Goal: Check status

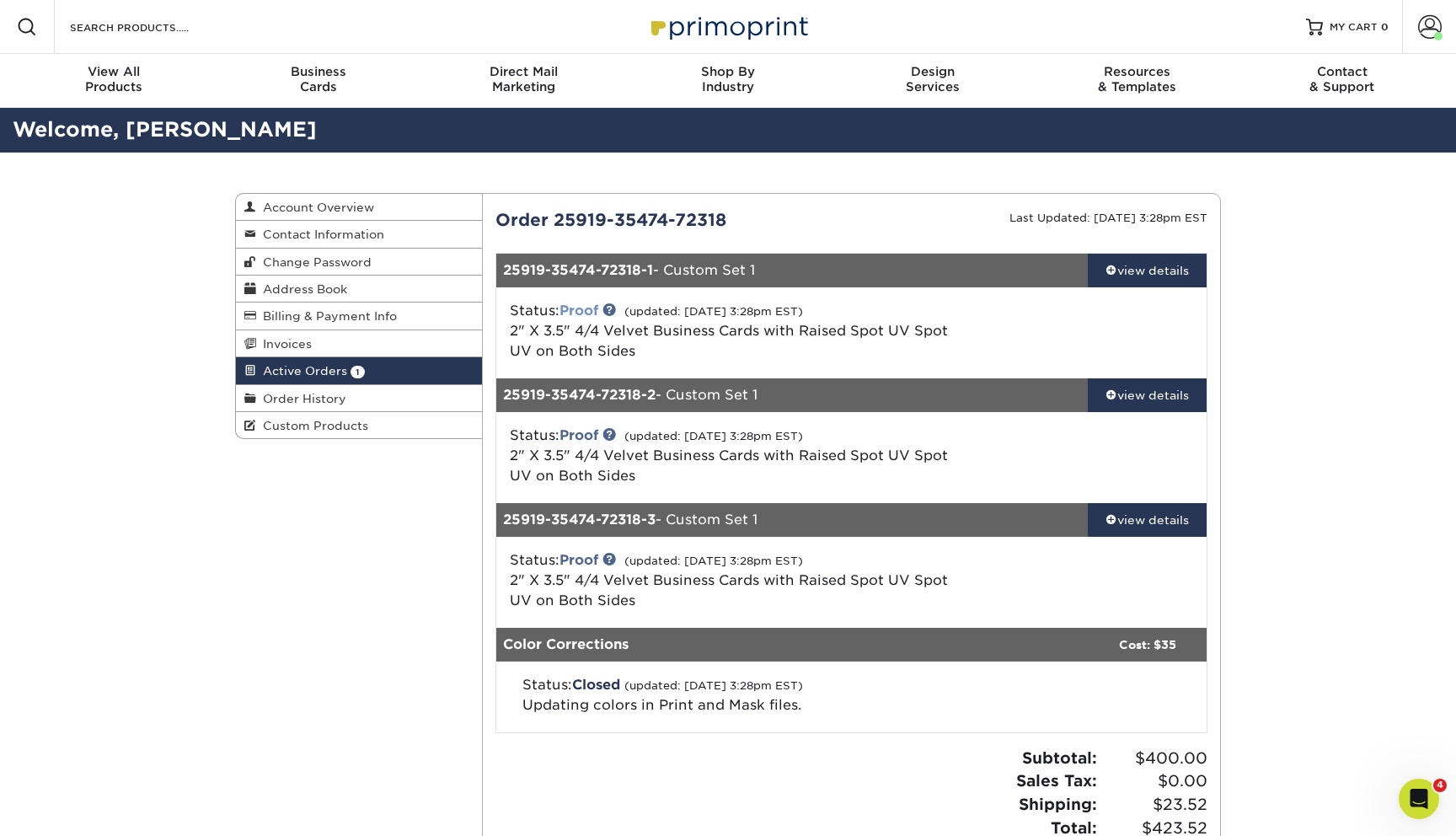
click at [590, 304] on link "Proof" at bounding box center [578, 310] width 39 height 16
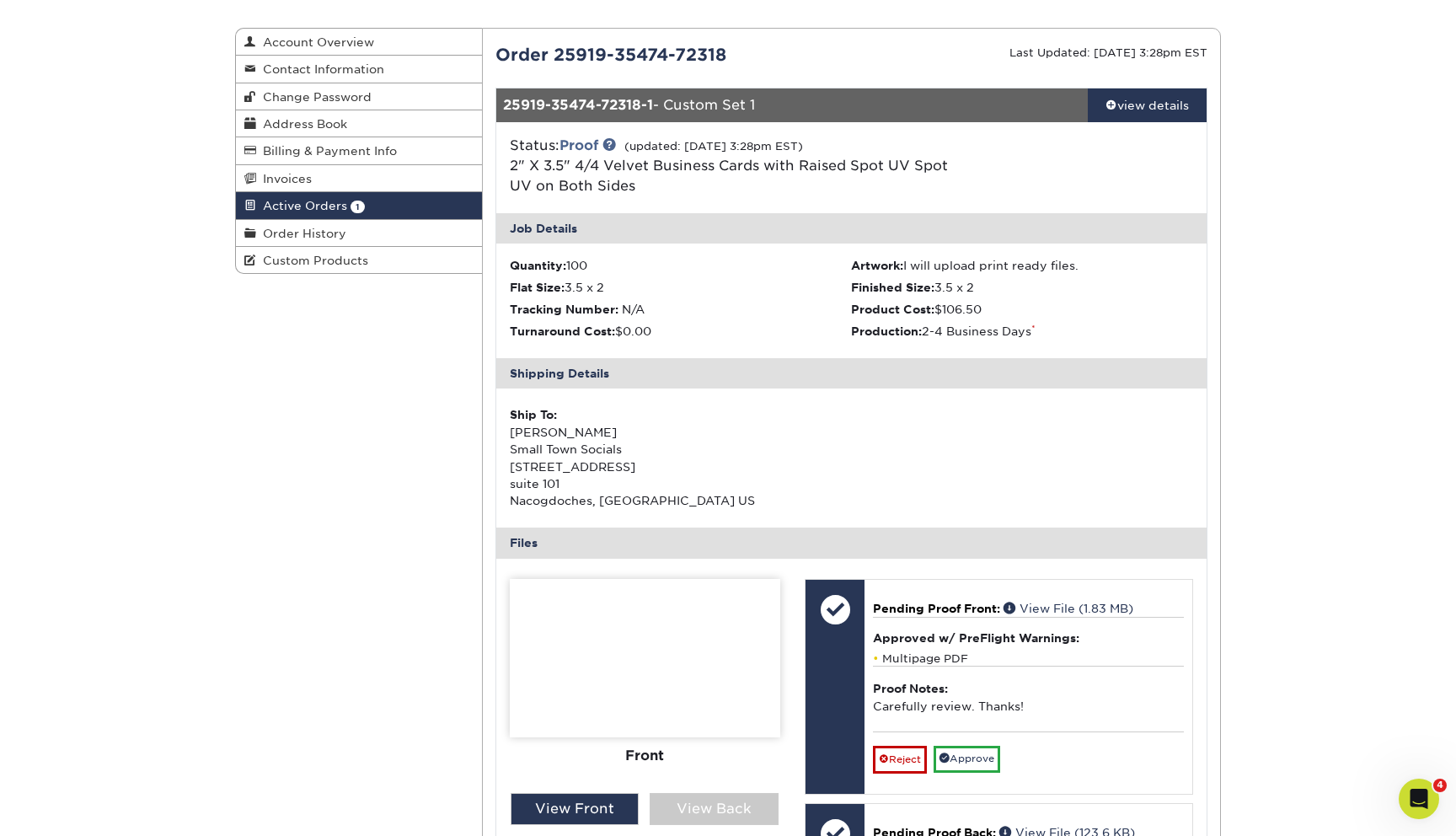
scroll to position [186, 0]
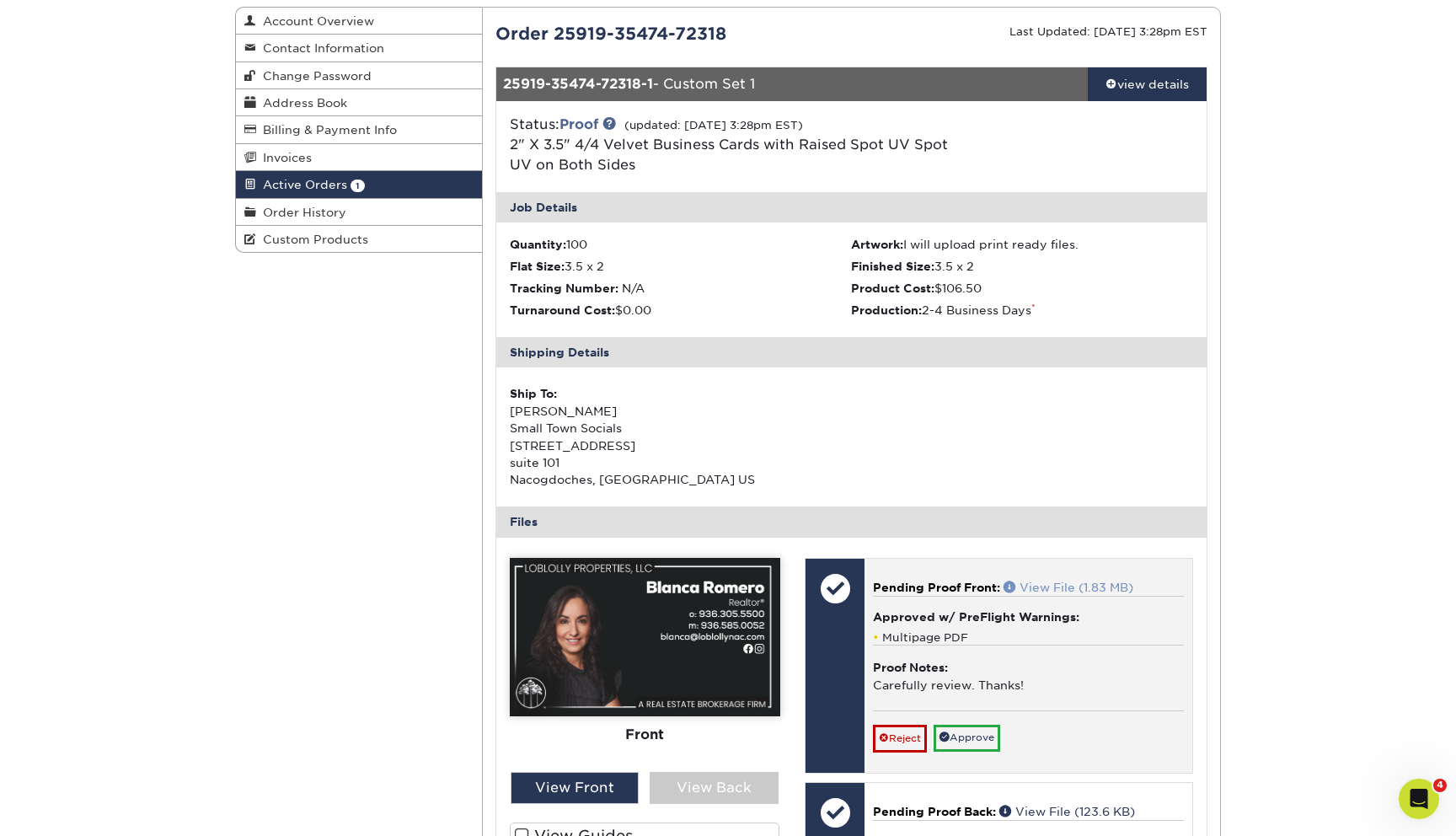
click at [1069, 591] on link "View File (1.83 MB)" at bounding box center [1068, 588] width 130 height 14
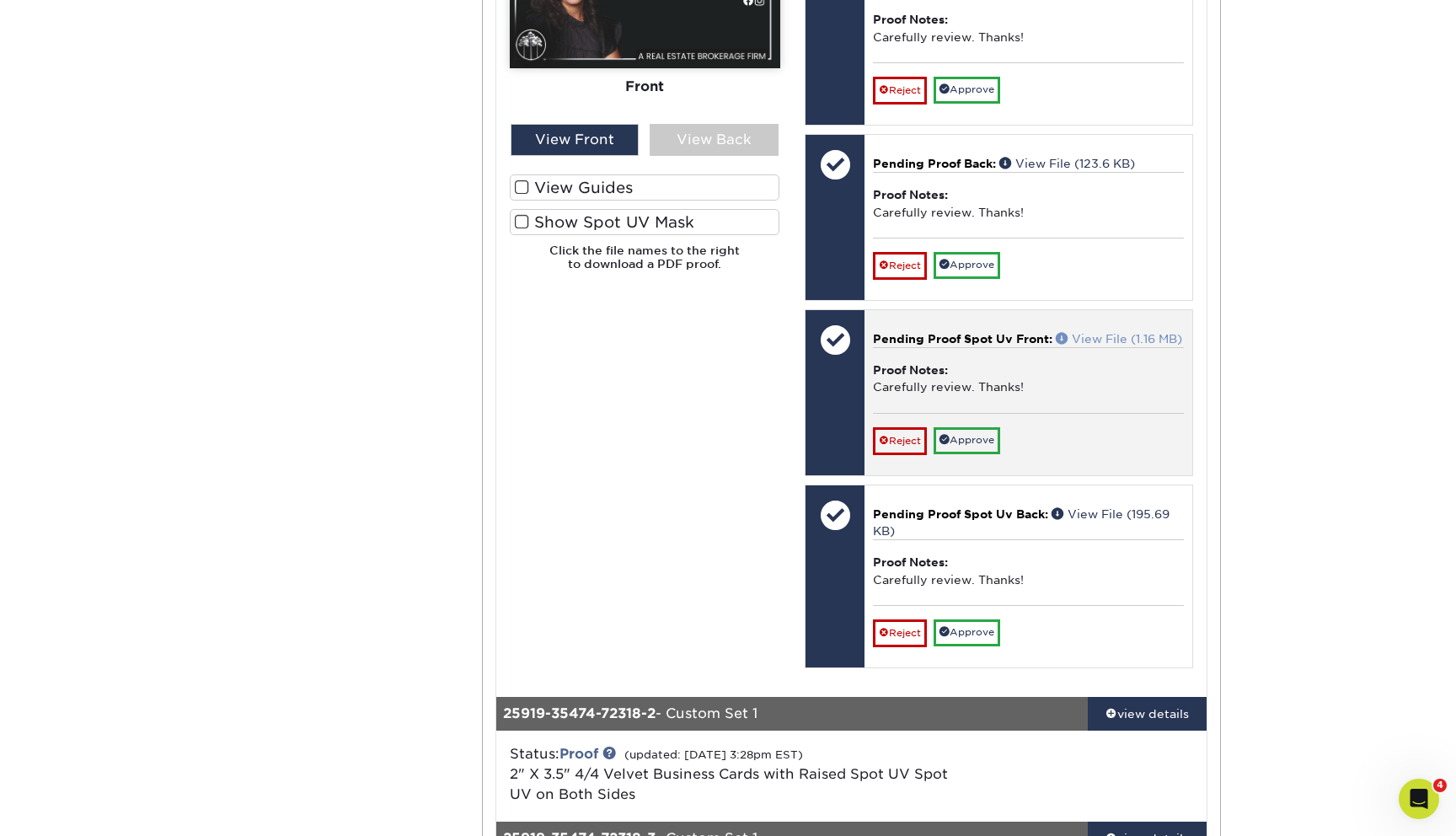
scroll to position [833, 0]
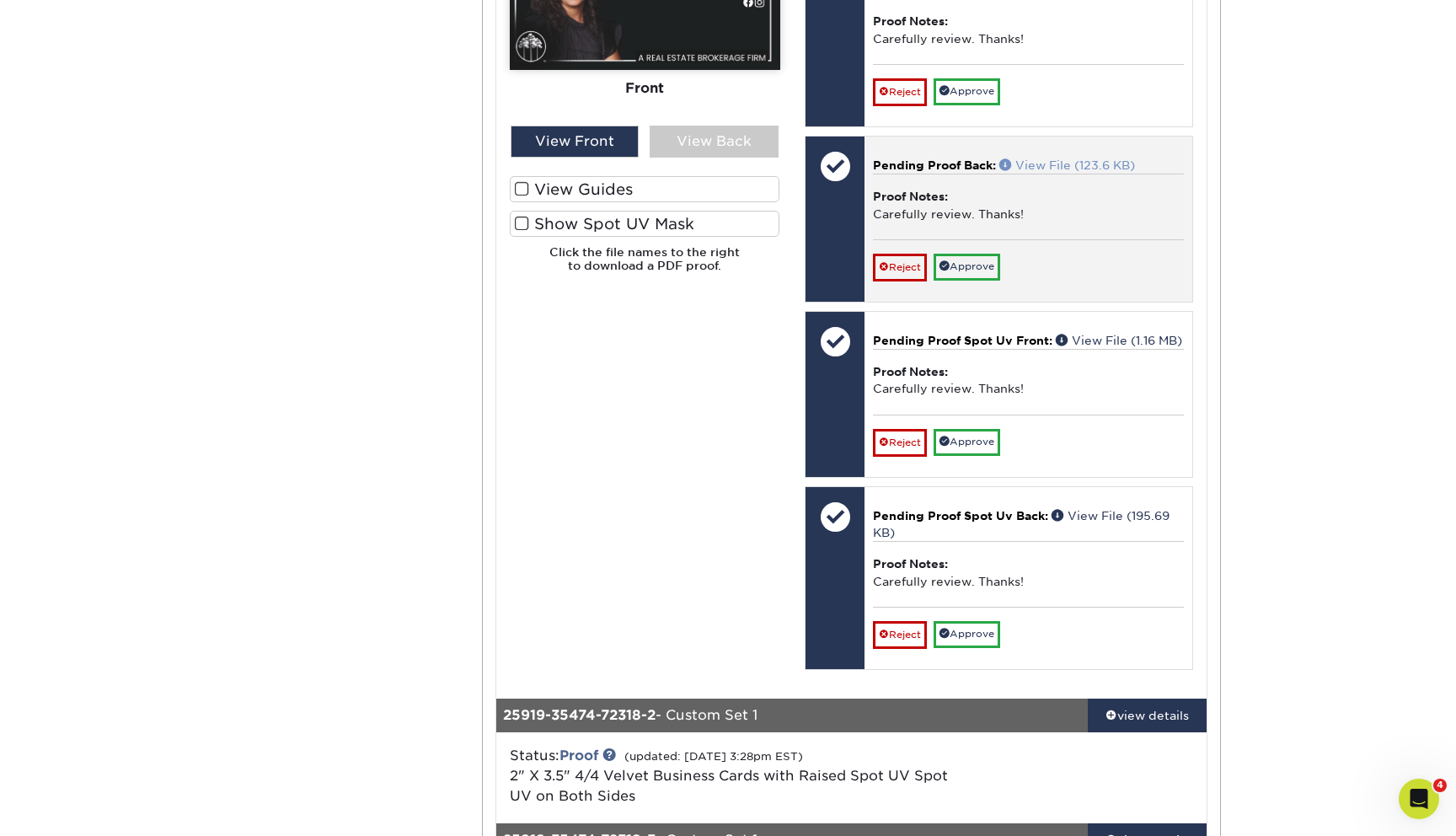
click at [1087, 159] on link "View File (123.6 KB)" at bounding box center [1067, 166] width 136 height 14
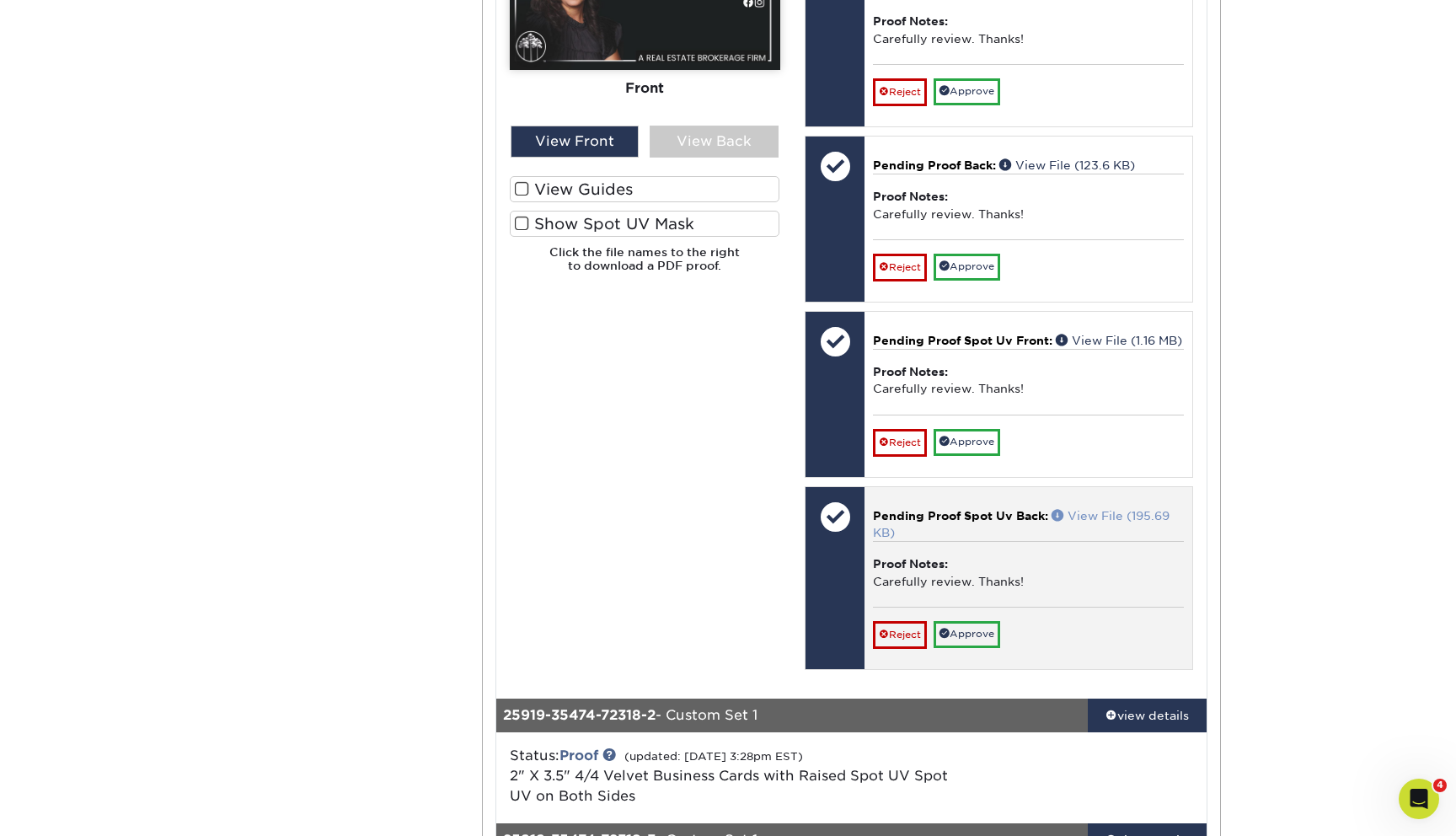
click at [1125, 531] on link "View File (195.69 KB)" at bounding box center [1021, 524] width 297 height 31
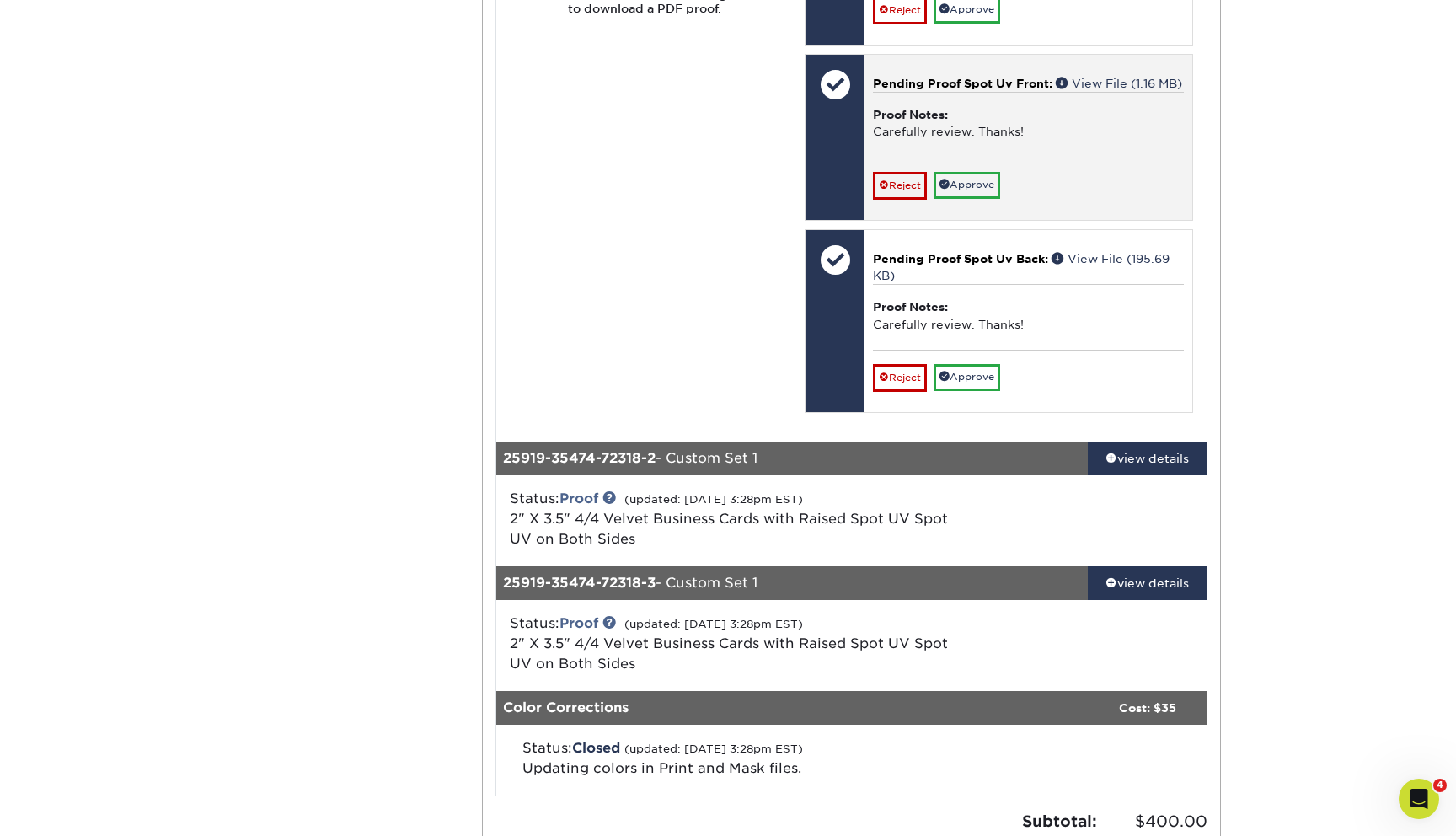
scroll to position [1240, 0]
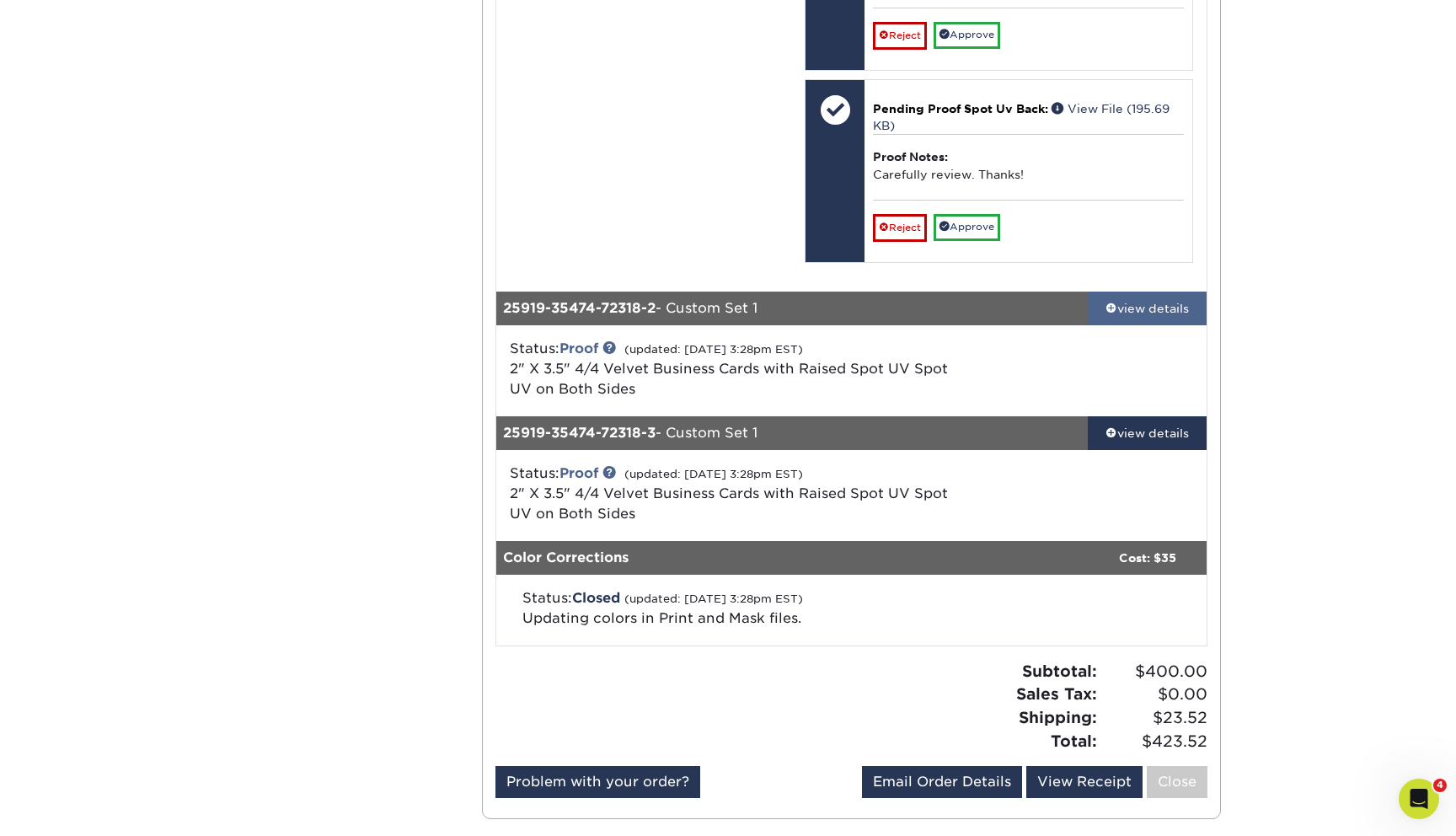
click at [1153, 317] on div "view details" at bounding box center [1148, 308] width 119 height 17
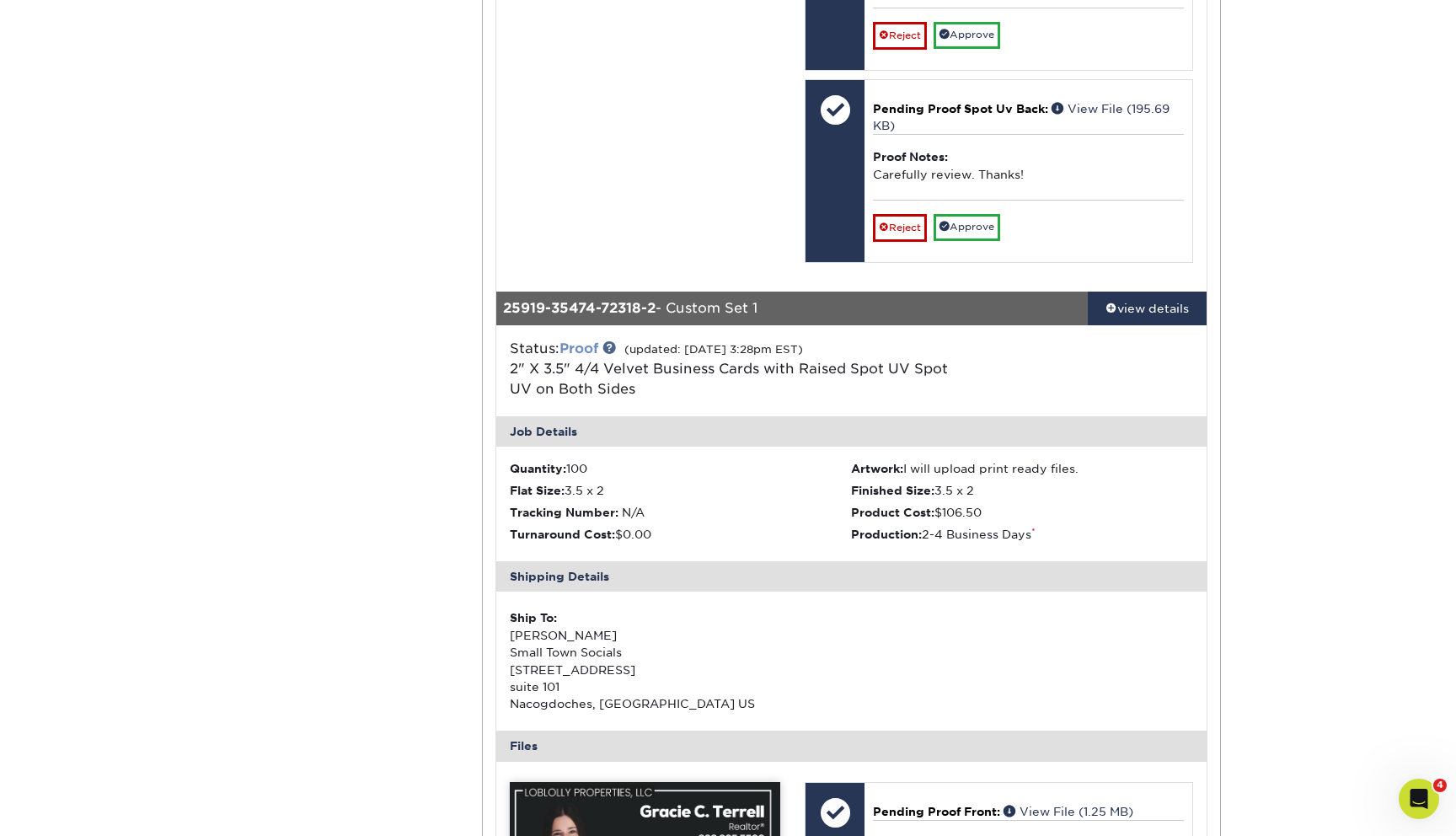
click at [590, 356] on link "Proof" at bounding box center [578, 348] width 39 height 16
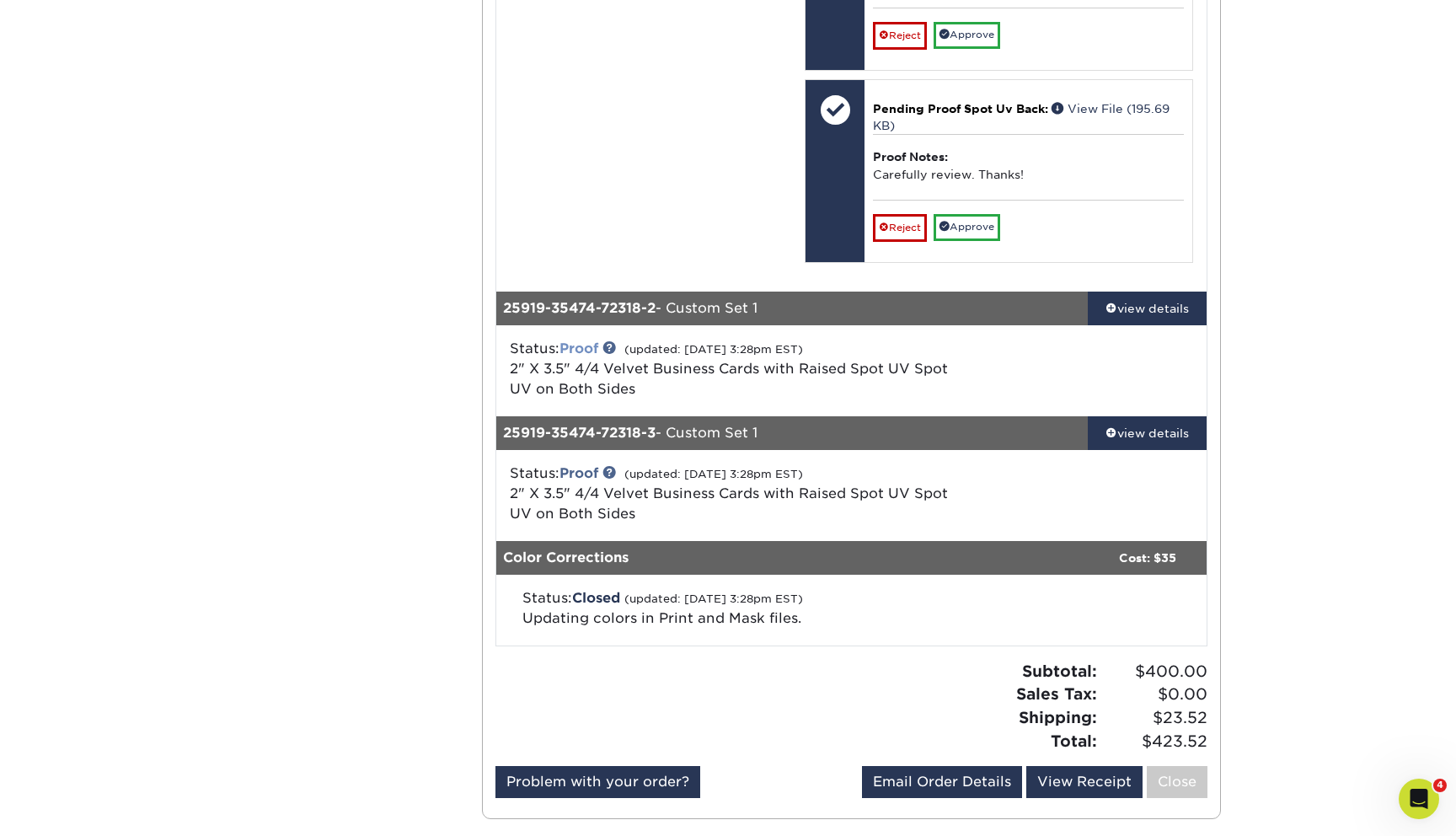
click at [571, 356] on link "Proof" at bounding box center [578, 348] width 39 height 16
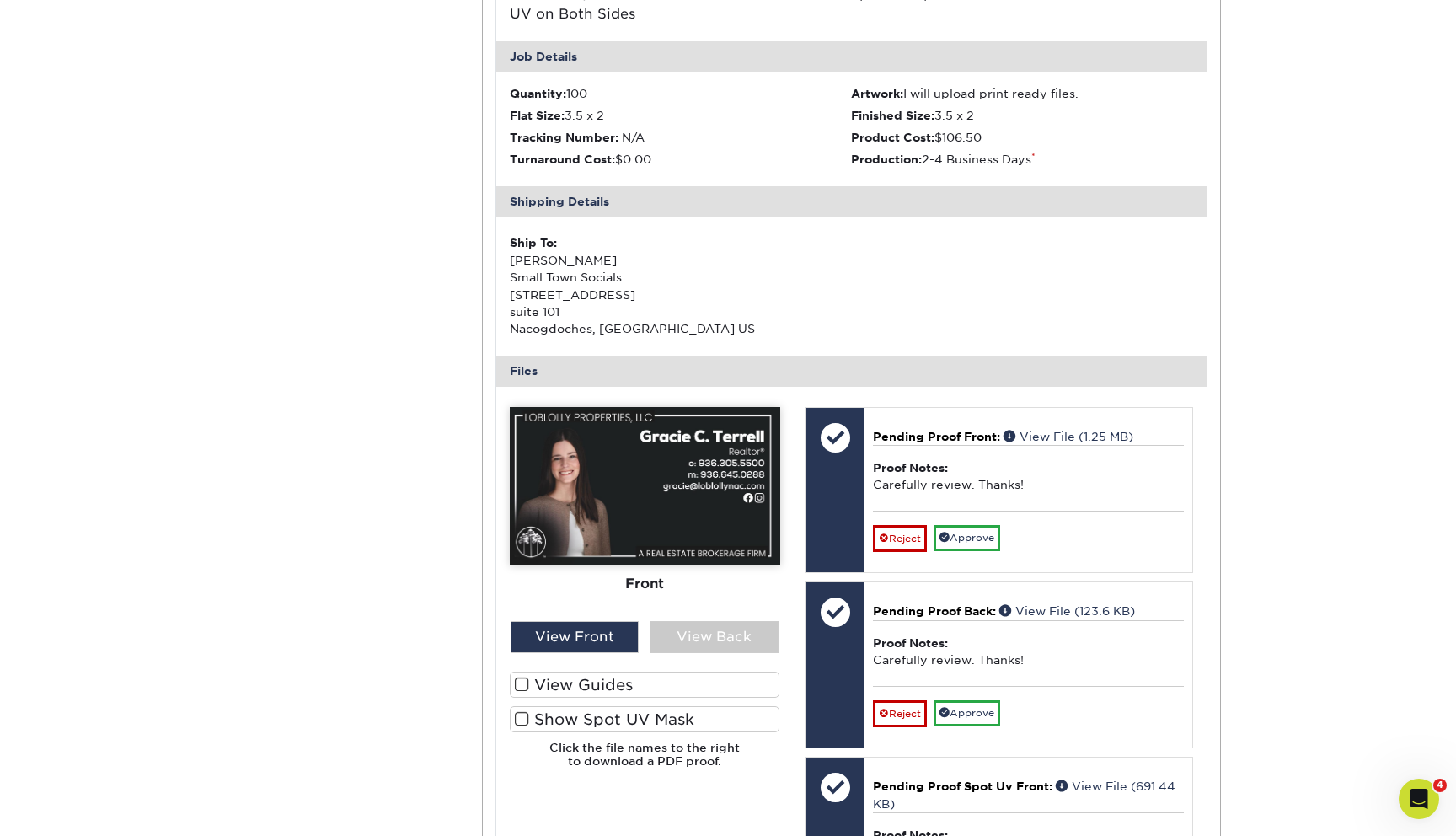
scroll to position [1624, 0]
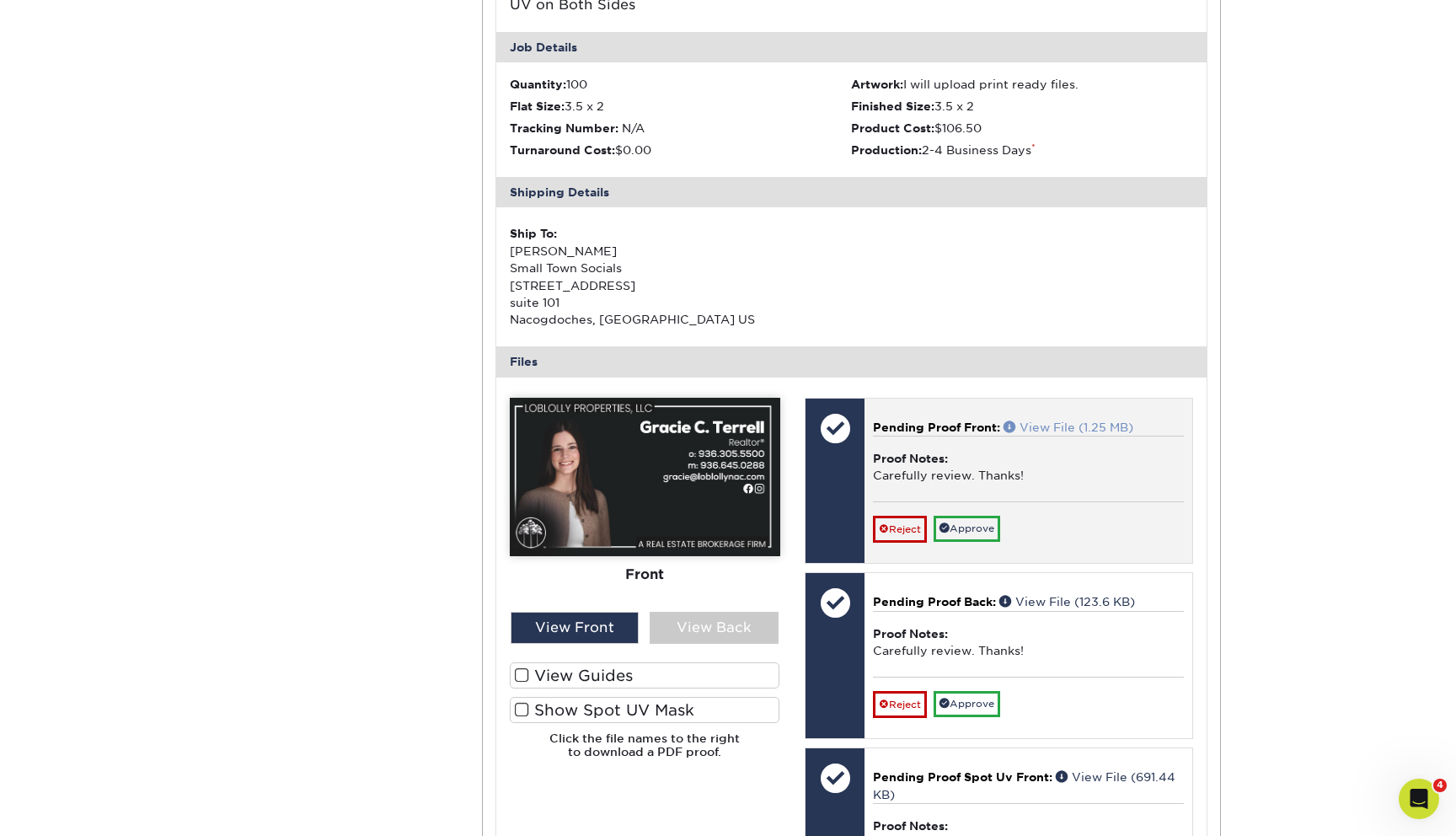
click at [1074, 434] on link "View File (1.25 MB)" at bounding box center [1068, 427] width 130 height 14
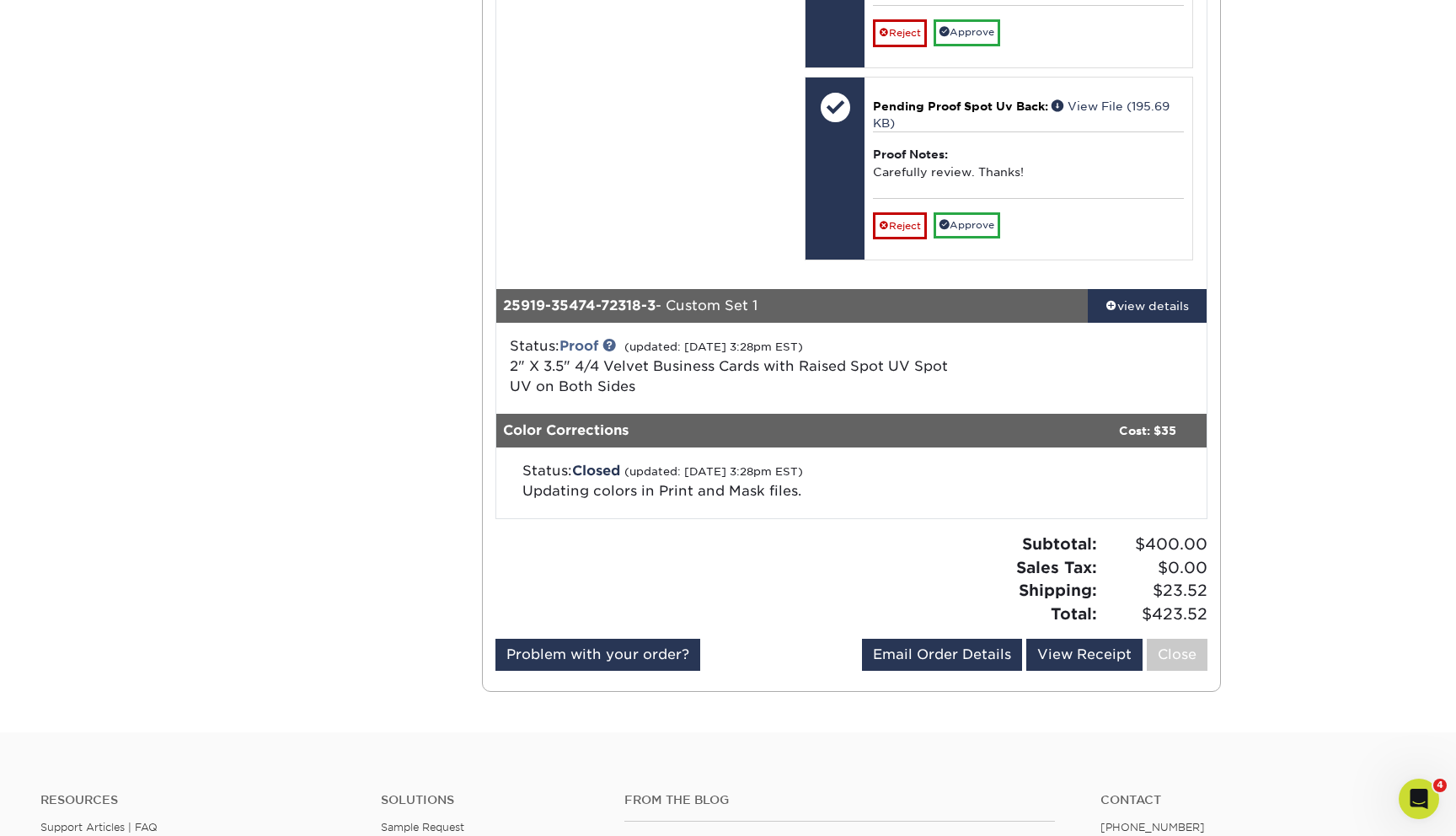
scroll to position [2517, 0]
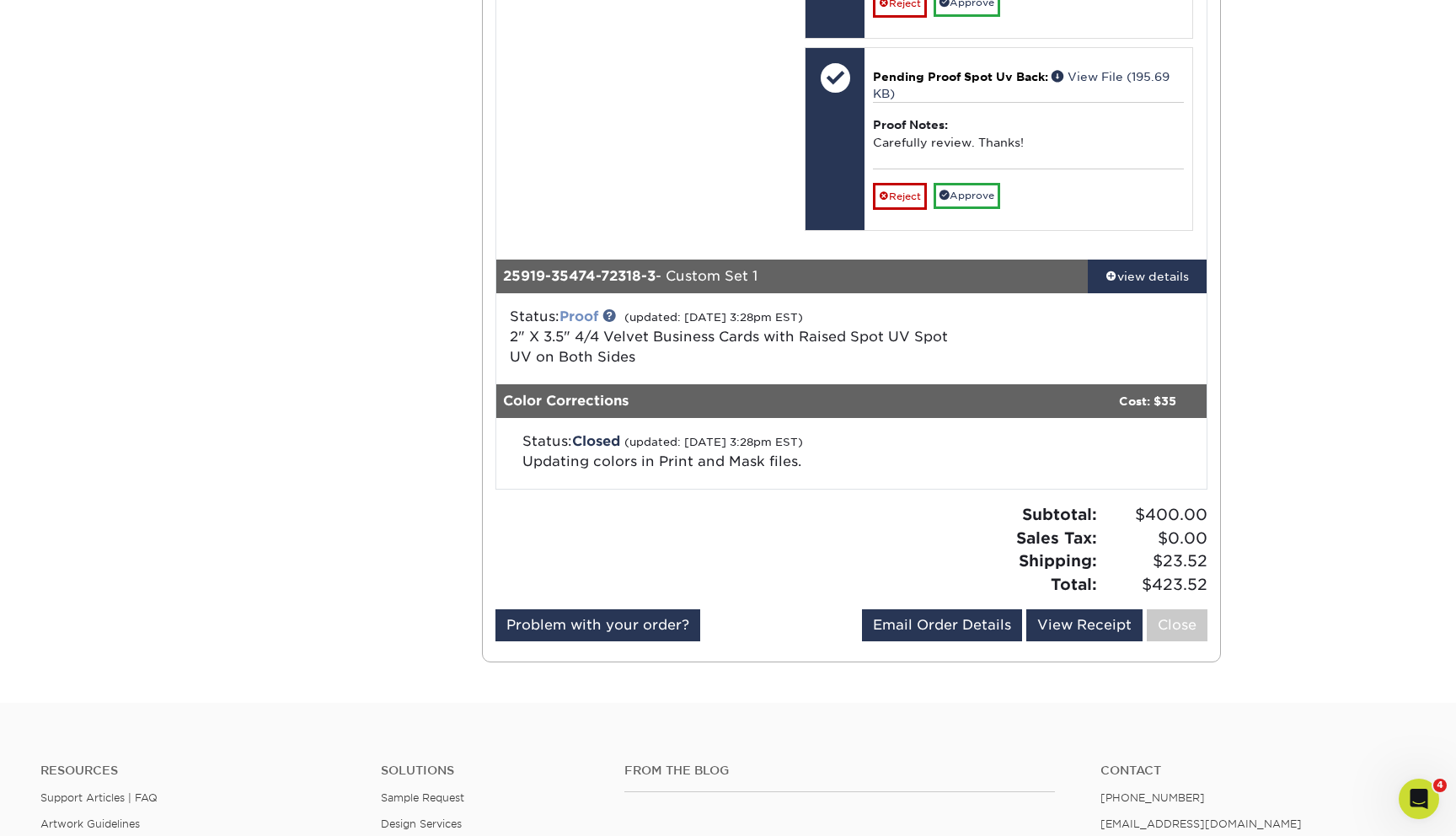
click at [579, 324] on link "Proof" at bounding box center [578, 316] width 39 height 16
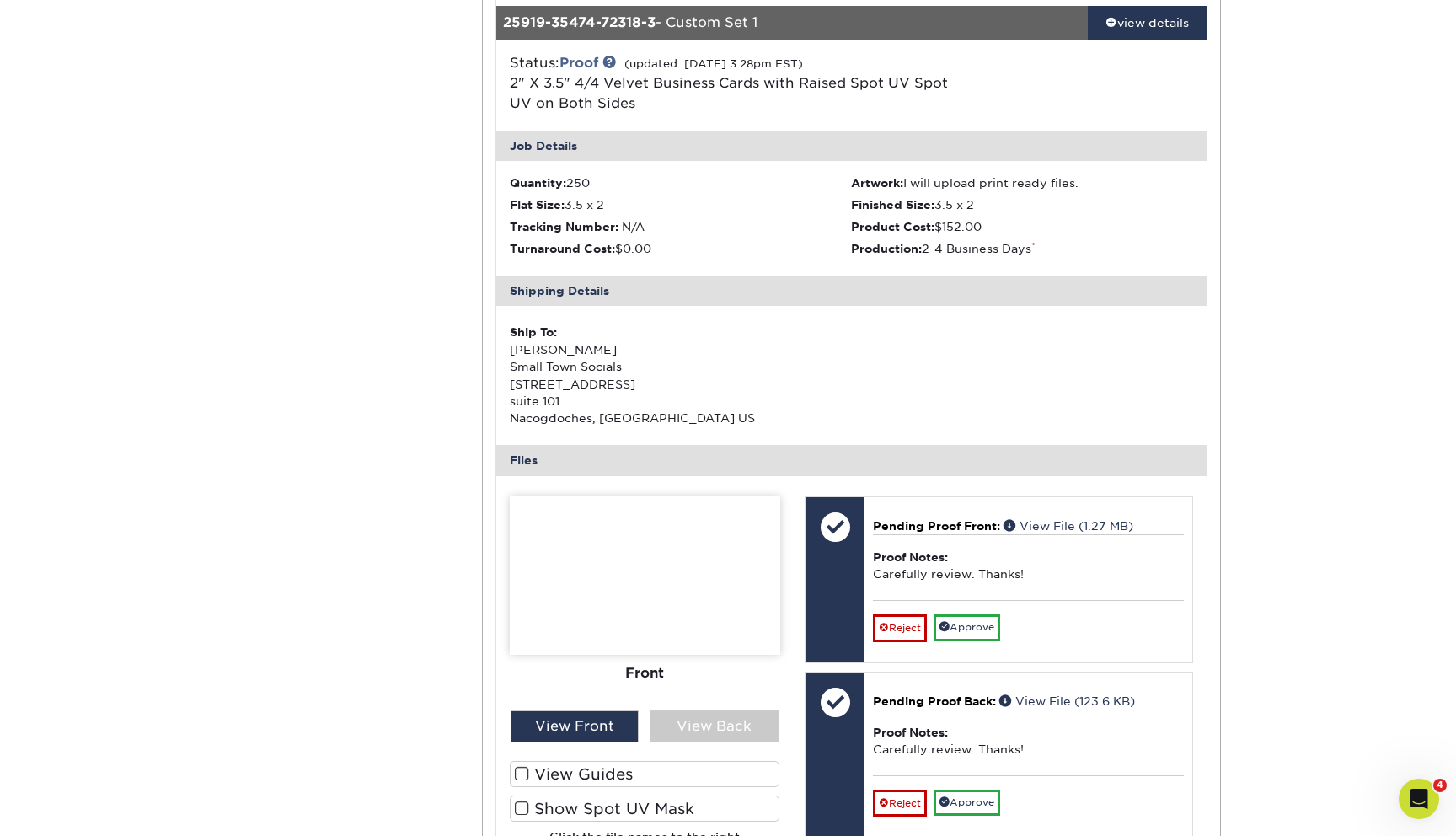
scroll to position [2785, 0]
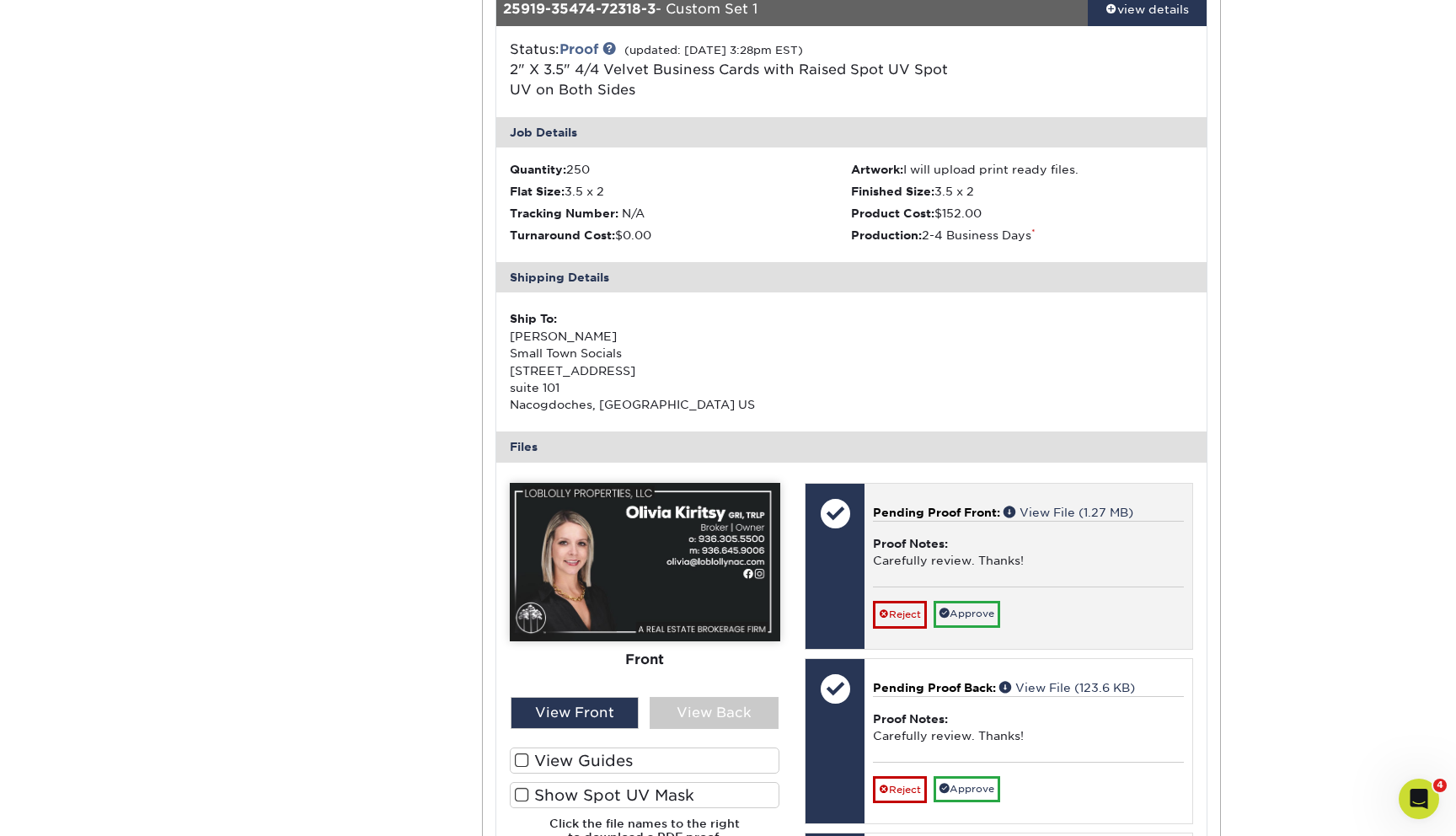
click at [1095, 521] on div "Pending Proof Front: View File (1.27 MB) Proof Notes: Carefully review. Thanks!…" at bounding box center [1029, 566] width 328 height 166
click at [1085, 519] on link "View File (1.27 MB)" at bounding box center [1068, 513] width 130 height 14
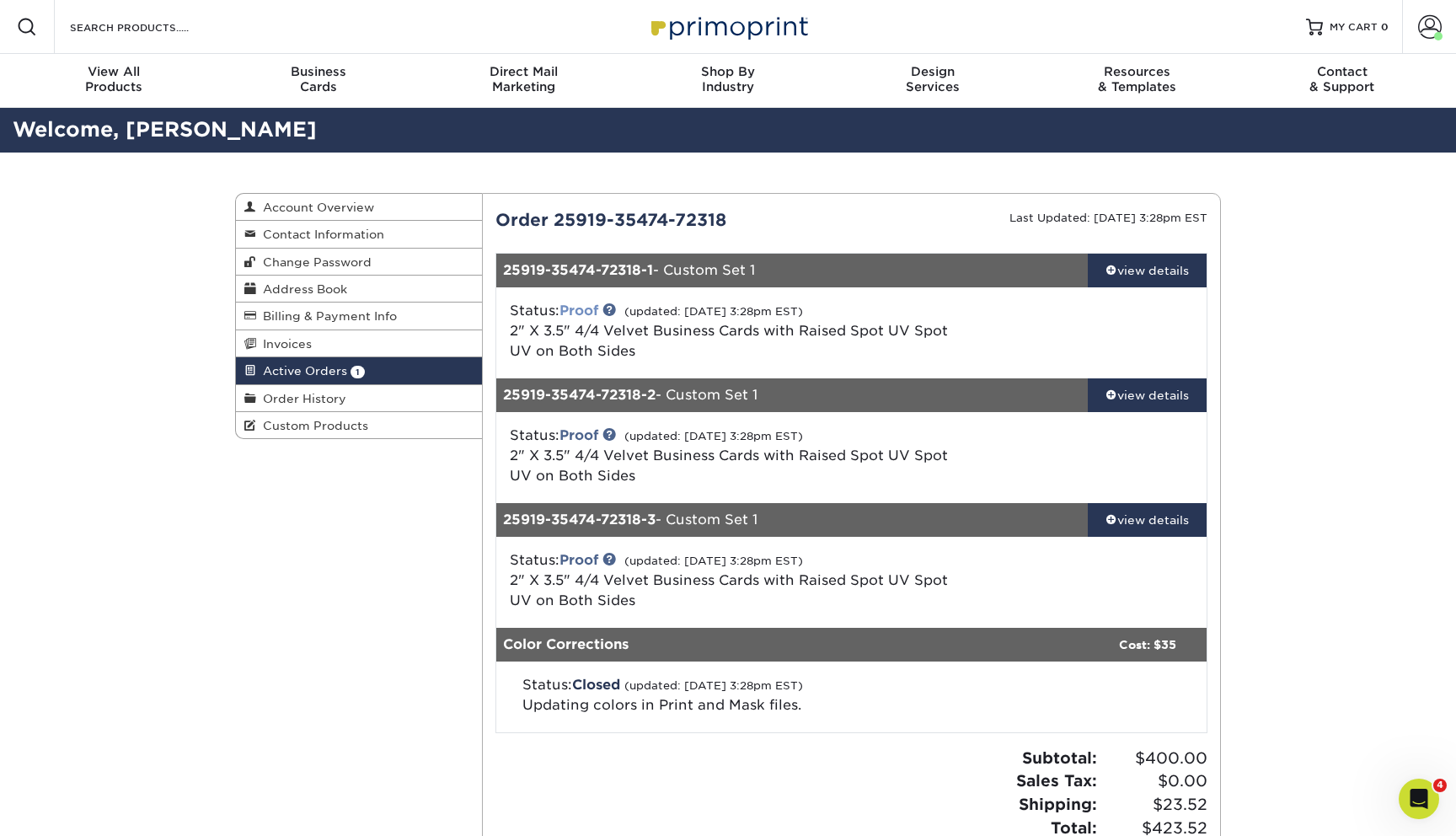
click at [589, 305] on link "Proof" at bounding box center [578, 310] width 39 height 16
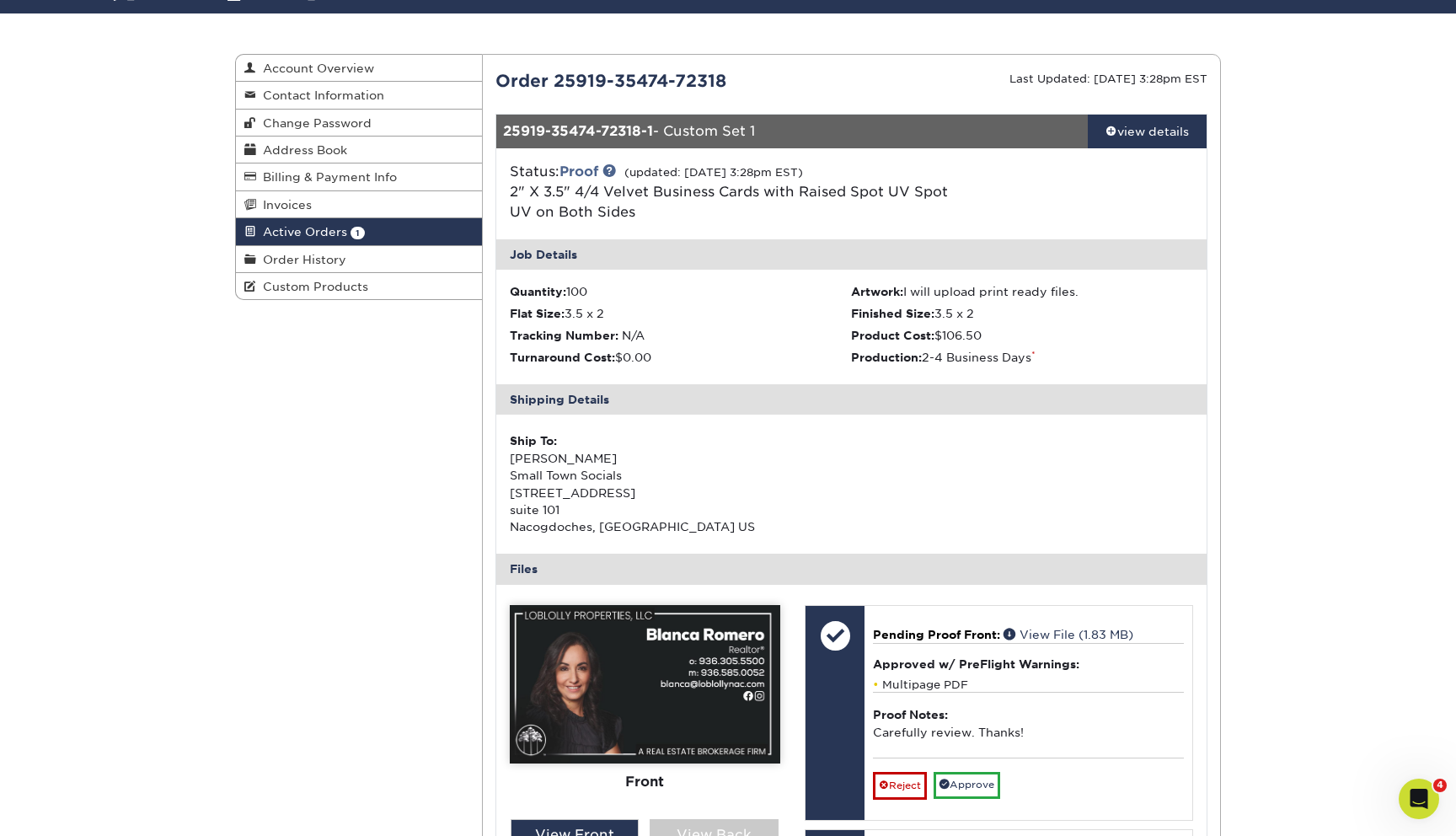
scroll to position [140, 0]
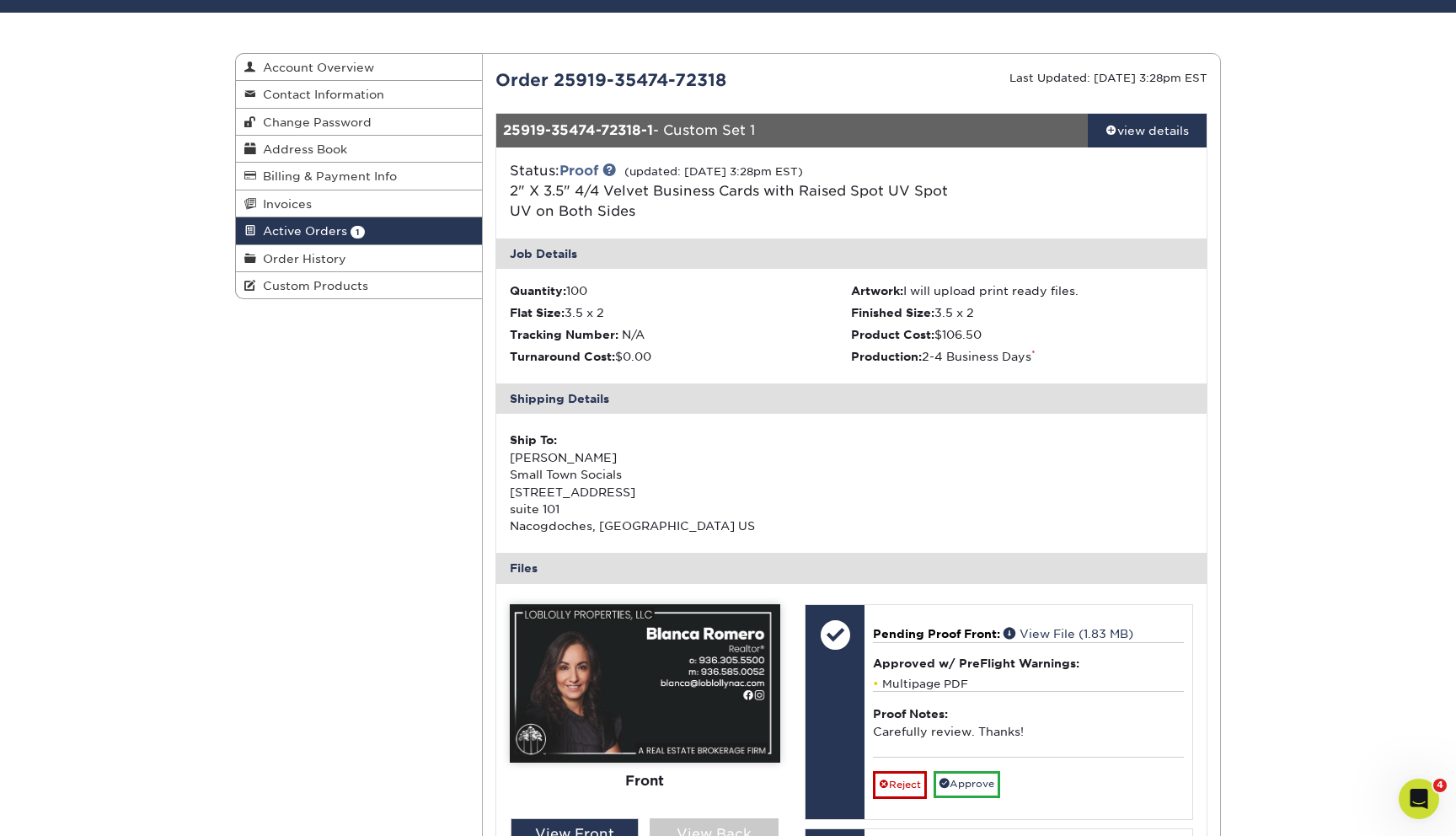
click at [590, 688] on img at bounding box center [645, 683] width 271 height 159
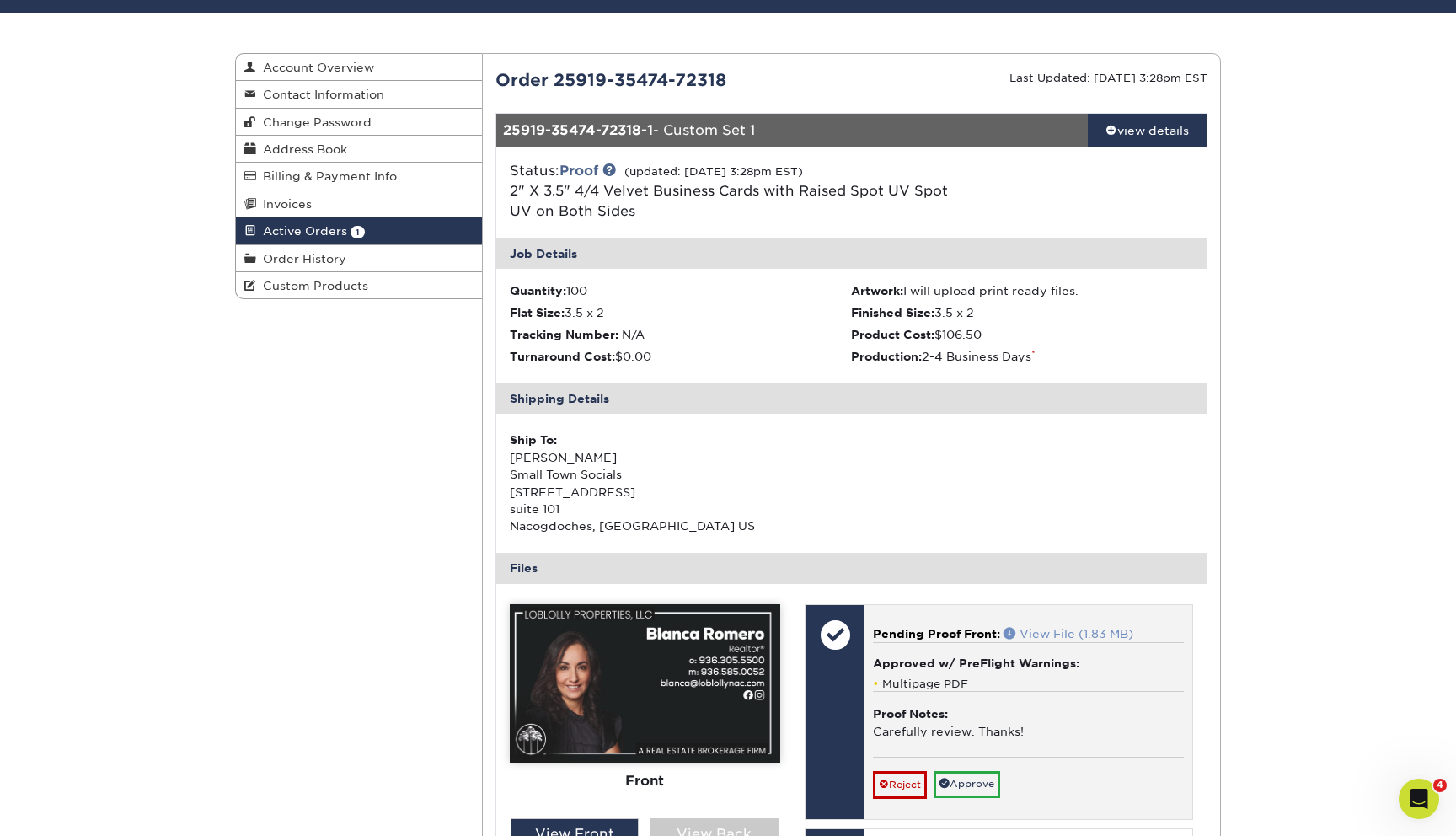
click at [1051, 632] on link "View File (1.83 MB)" at bounding box center [1068, 634] width 130 height 14
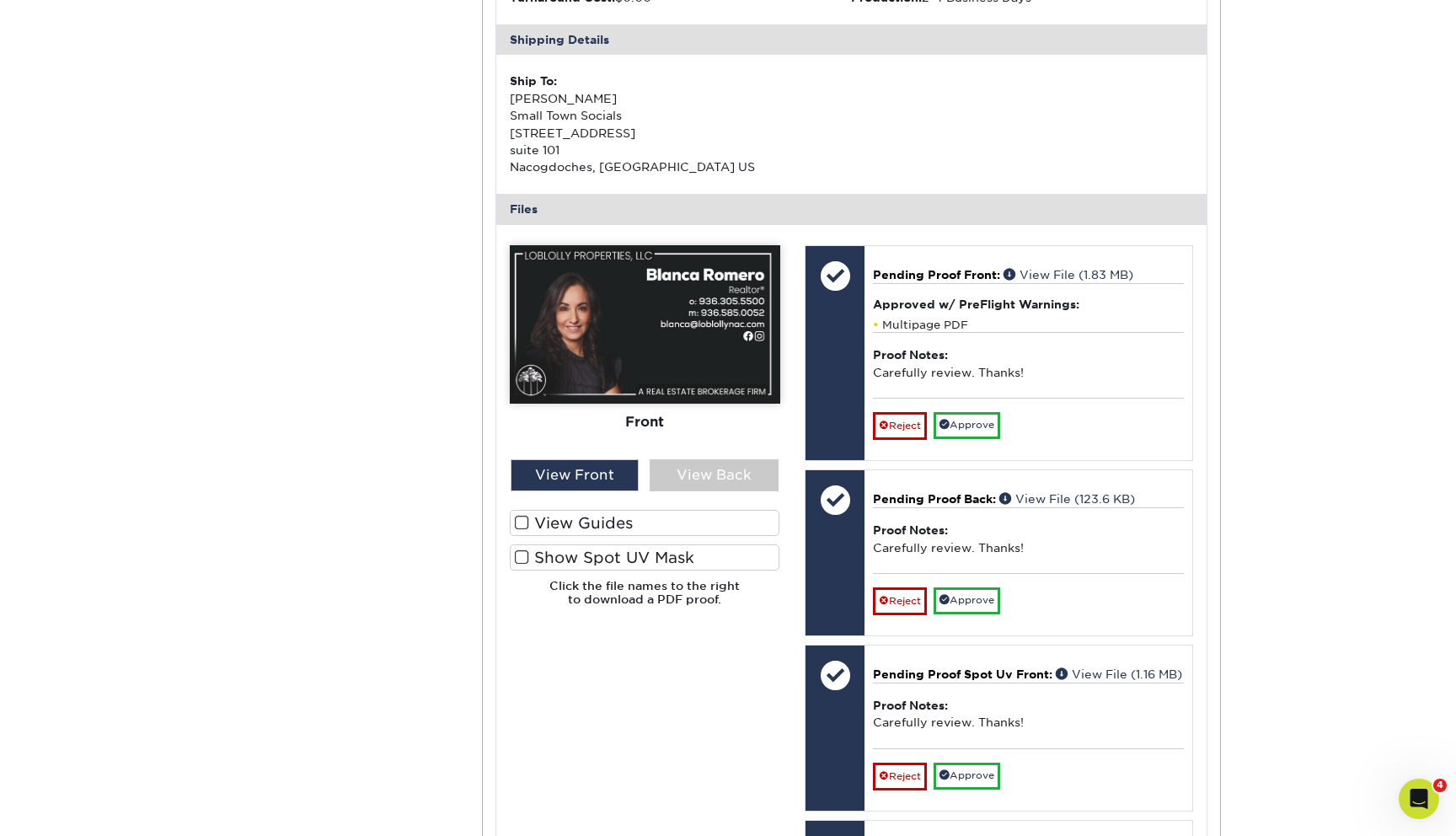
scroll to position [502, 0]
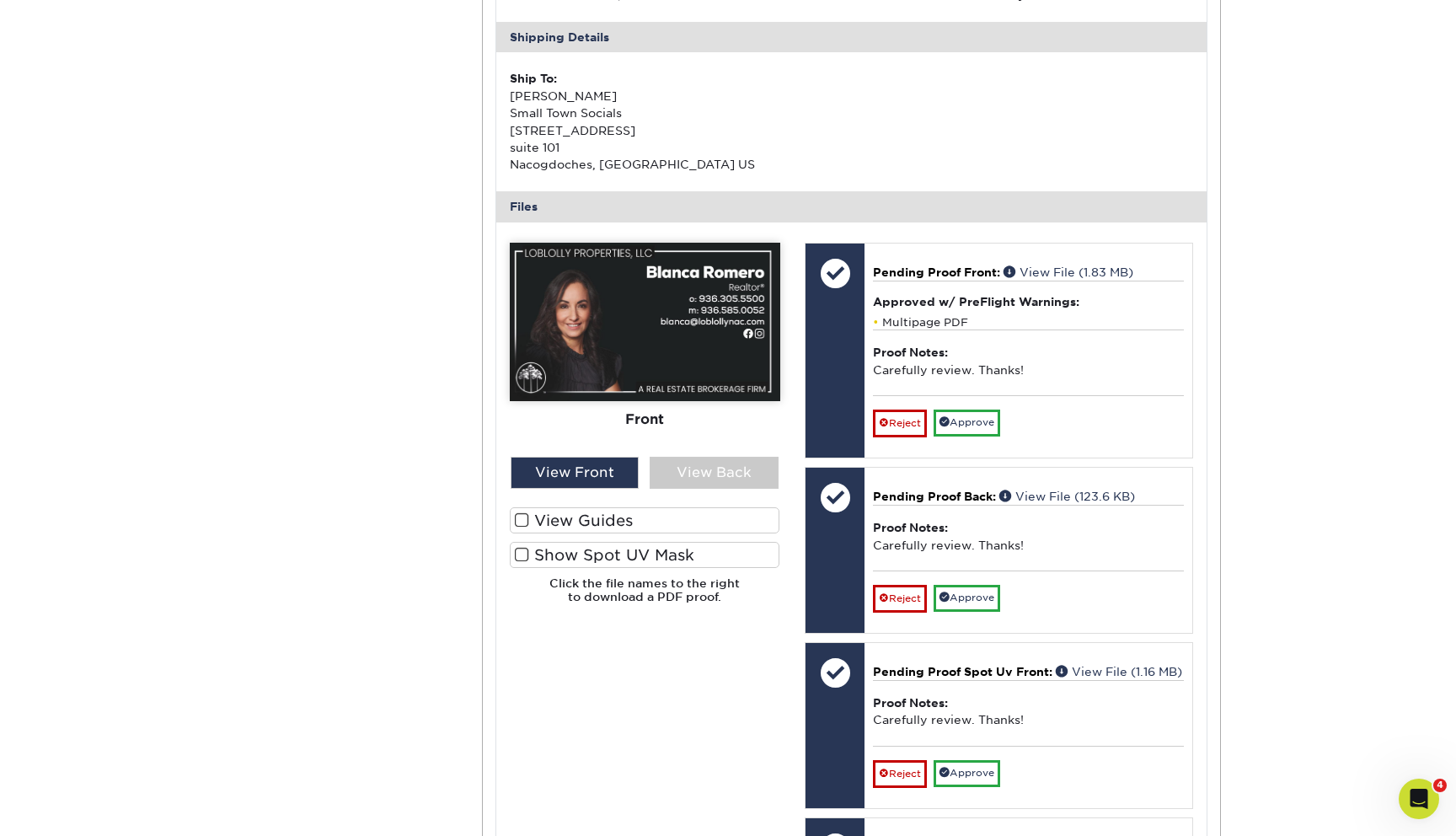
click at [531, 549] on label "Show Spot UV Mask" at bounding box center [645, 554] width 271 height 26
click at [0, 0] on input "Show Spot UV Mask" at bounding box center [0, 0] width 0 height 0
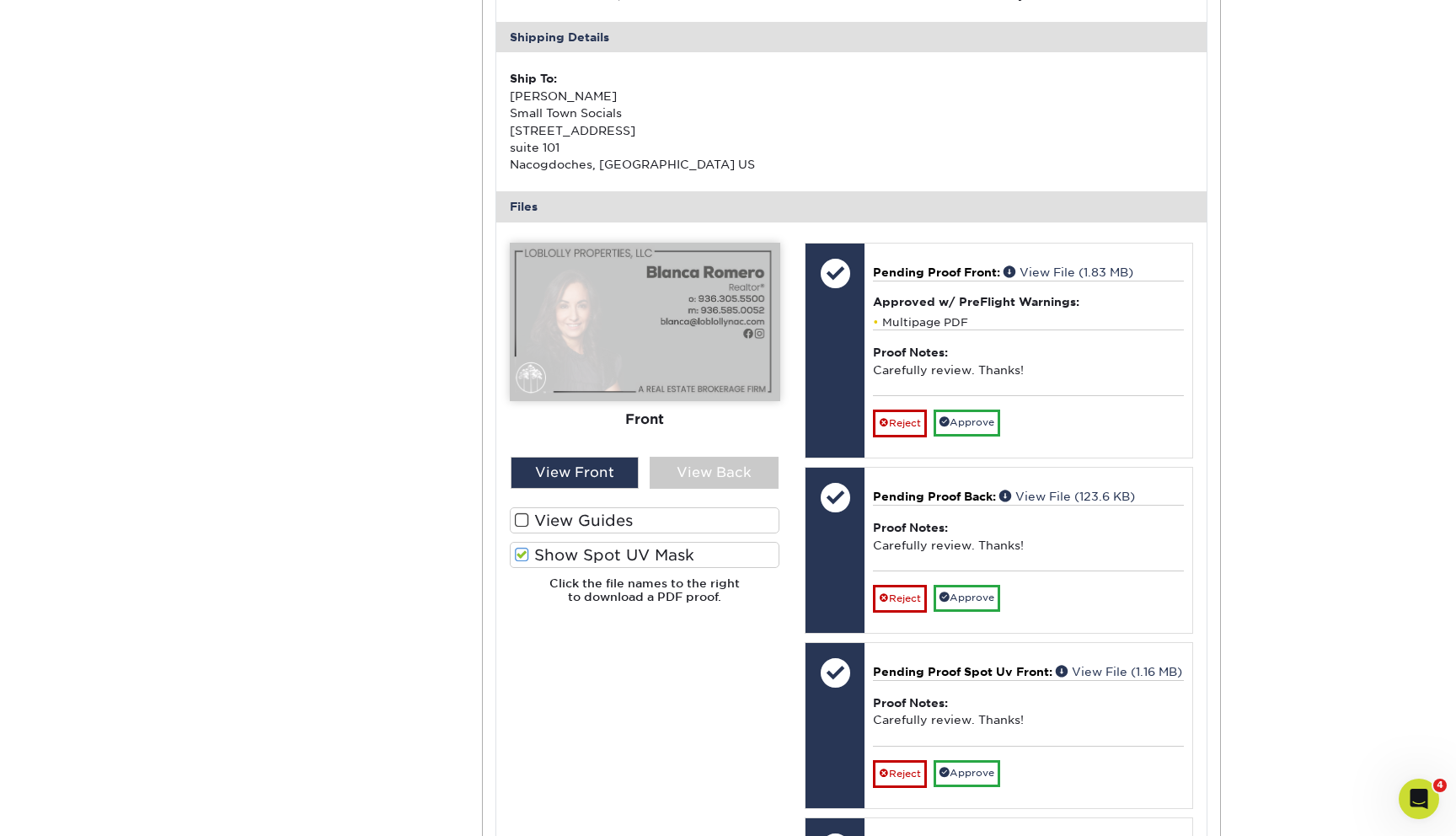
click at [520, 522] on span at bounding box center [522, 521] width 14 height 16
click at [0, 0] on input "View Guides" at bounding box center [0, 0] width 0 height 0
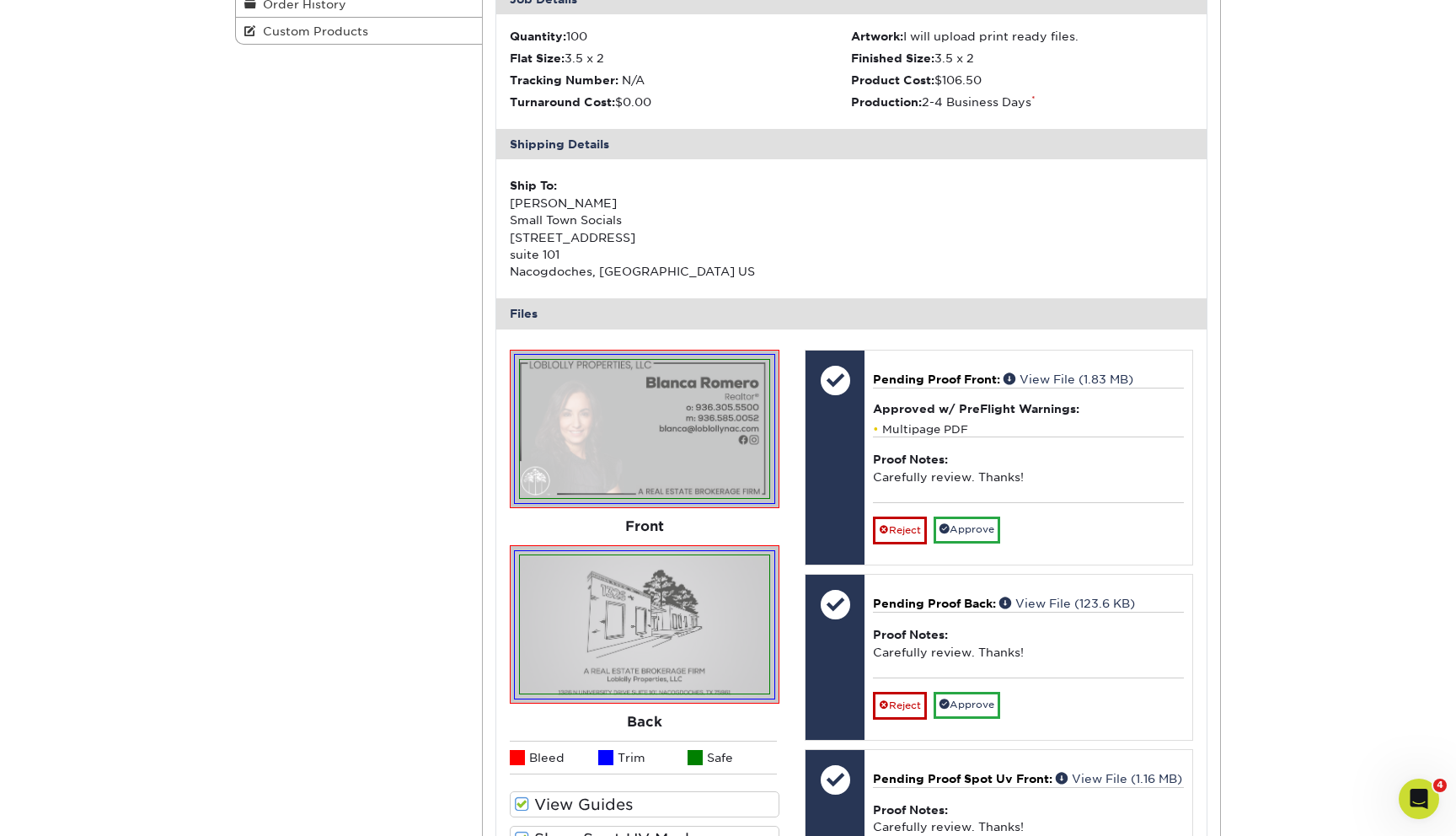
scroll to position [276, 0]
